Goal: Obtain resource: Obtain resource

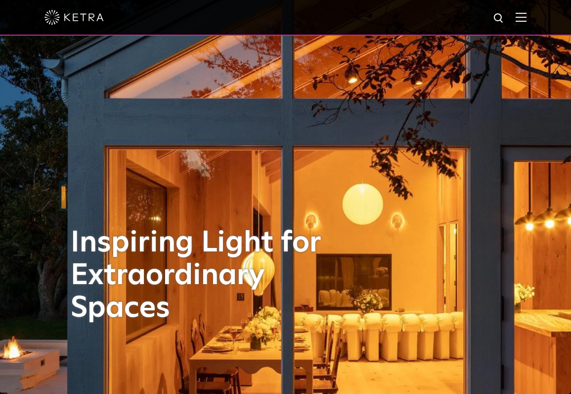
click at [527, 17] on img at bounding box center [521, 16] width 11 height 9
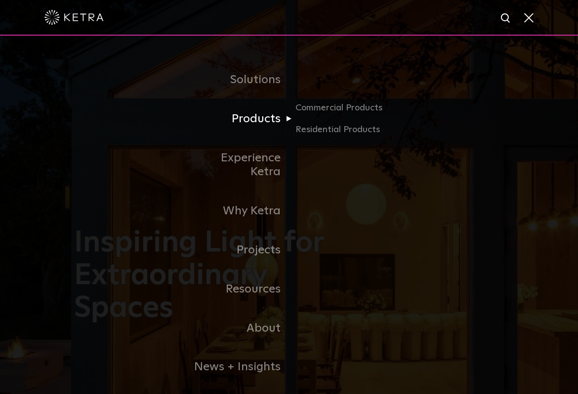
click at [267, 118] on link "Products" at bounding box center [238, 118] width 101 height 39
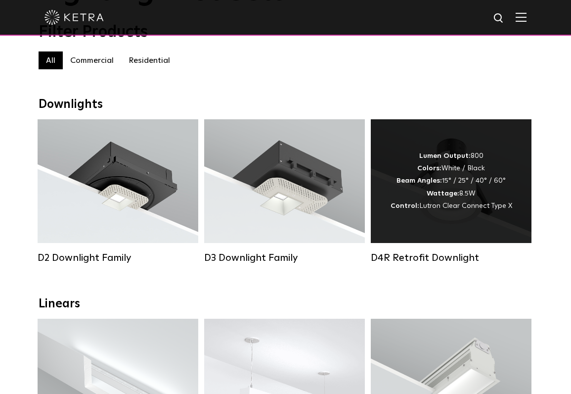
click at [444, 184] on div "Lumen Output: 800 Colors: White / Black Beam Angles: 15° / 25° / 40° / 60° Watt…" at bounding box center [452, 181] width 122 height 62
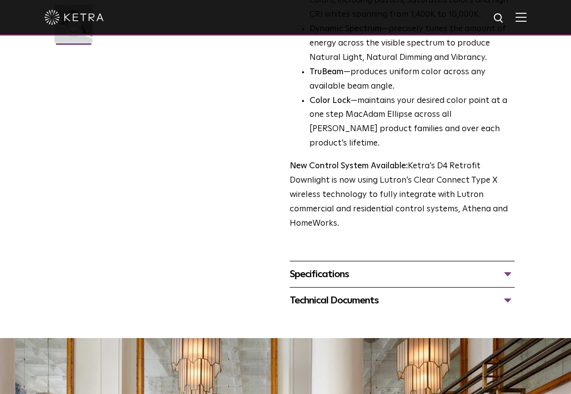
click at [509, 292] on div "Technical Documents" at bounding box center [402, 300] width 225 height 16
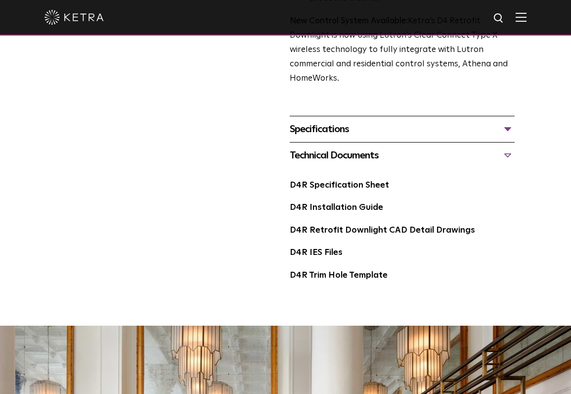
scroll to position [445, 0]
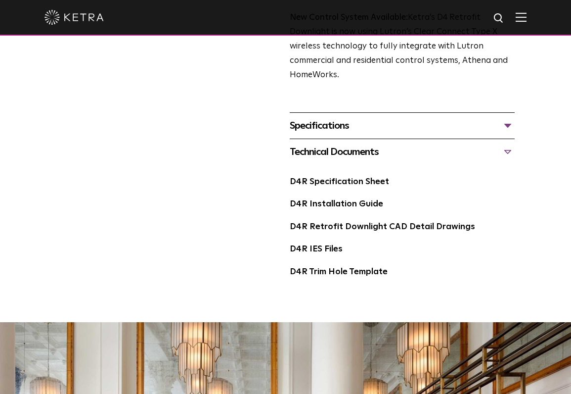
click at [506, 118] on div "Specifications" at bounding box center [402, 126] width 225 height 16
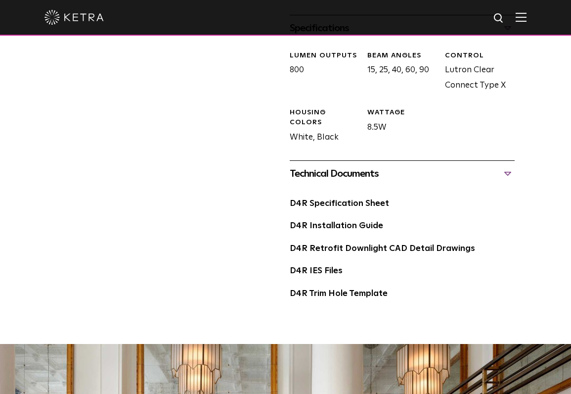
scroll to position [544, 0]
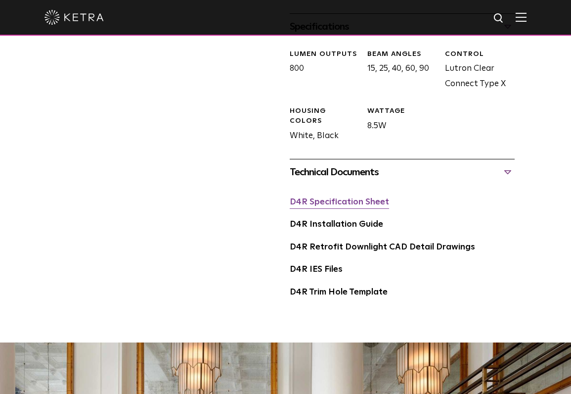
click at [363, 198] on link "D4R Specification Sheet" at bounding box center [339, 202] width 99 height 8
click at [363, 220] on link "D4R Installation Guide" at bounding box center [336, 224] width 93 height 8
click at [361, 220] on link "D4R Installation Guide" at bounding box center [336, 224] width 93 height 8
